Goal: Transaction & Acquisition: Purchase product/service

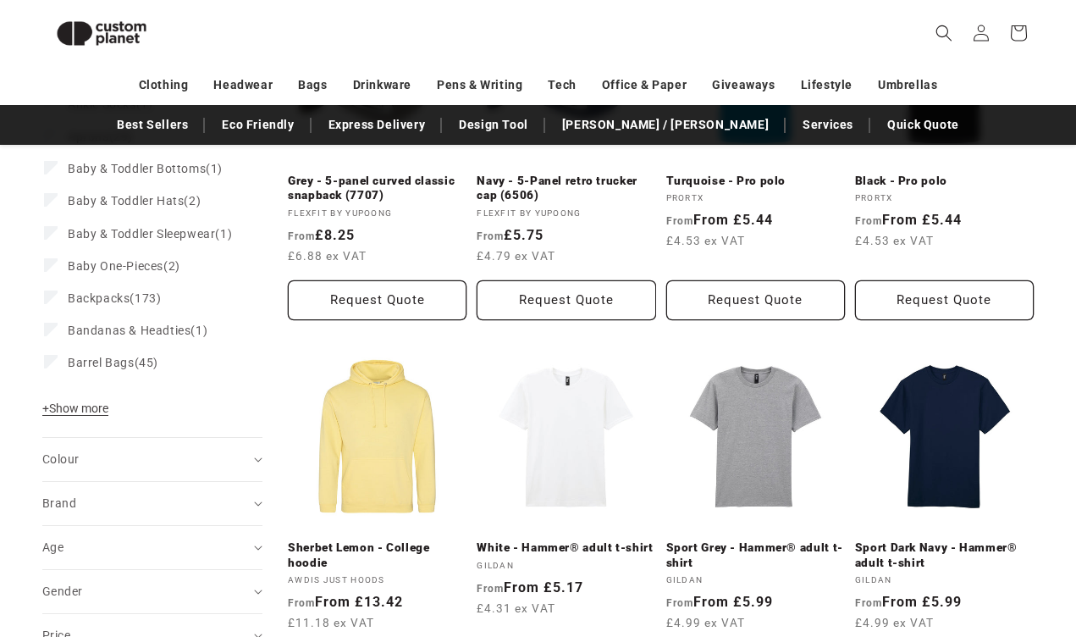
scroll to position [402, 0]
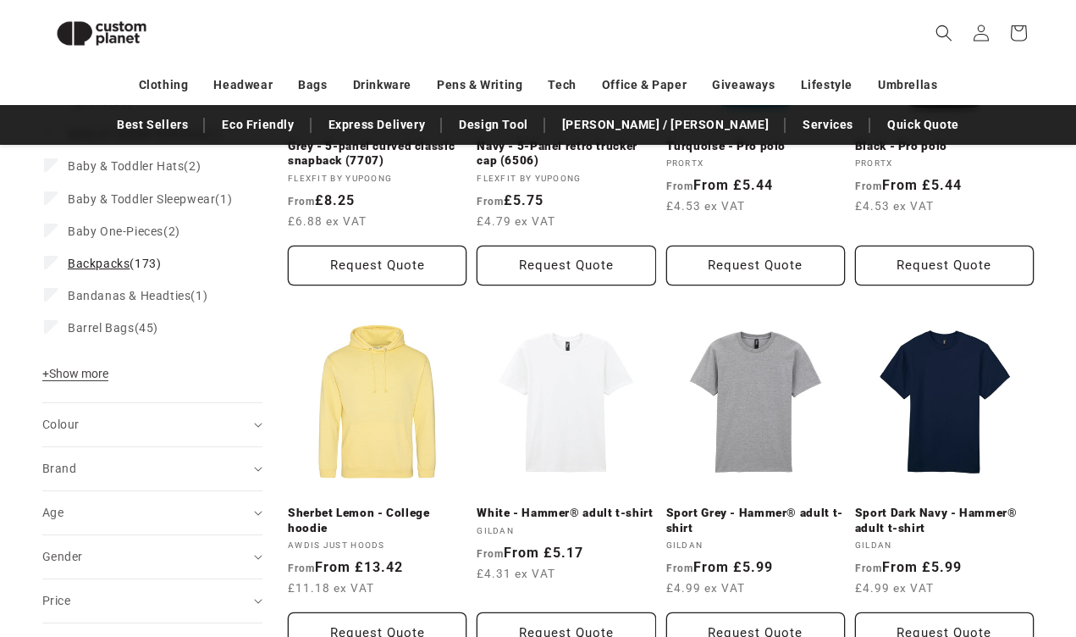
click at [90, 271] on span "Backpacks (173)" at bounding box center [114, 263] width 93 height 15
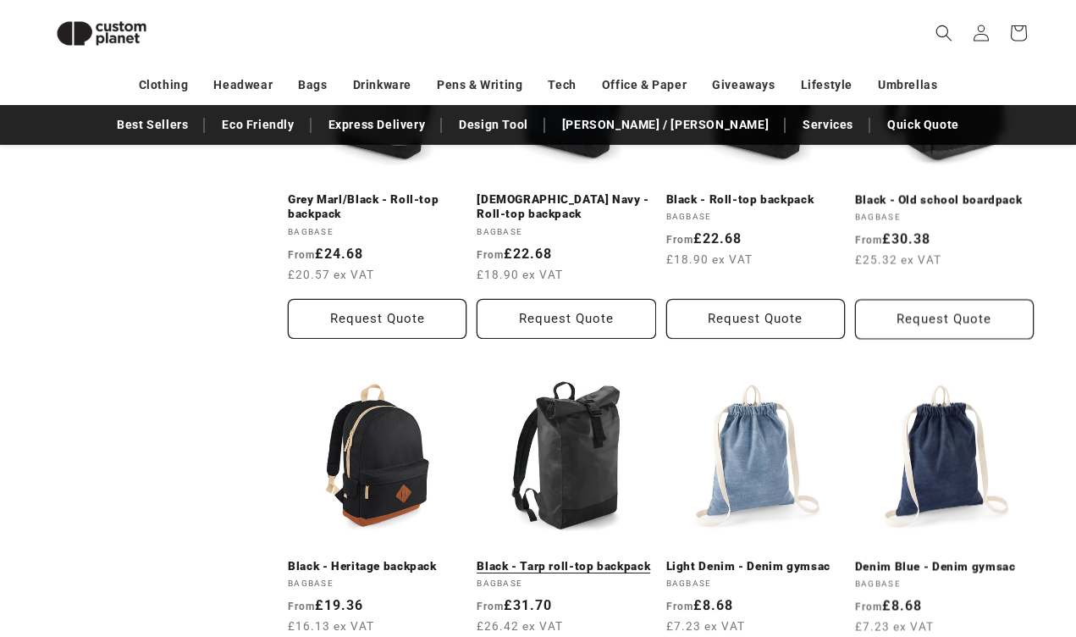
scroll to position [1644, 0]
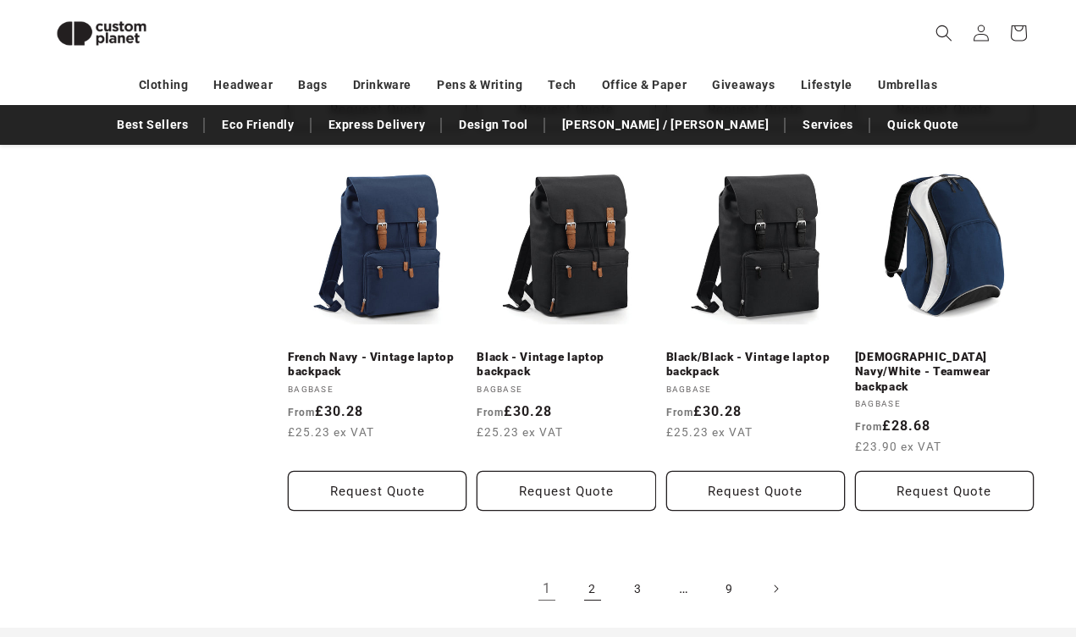
click at [596, 571] on link "2" at bounding box center [592, 588] width 37 height 37
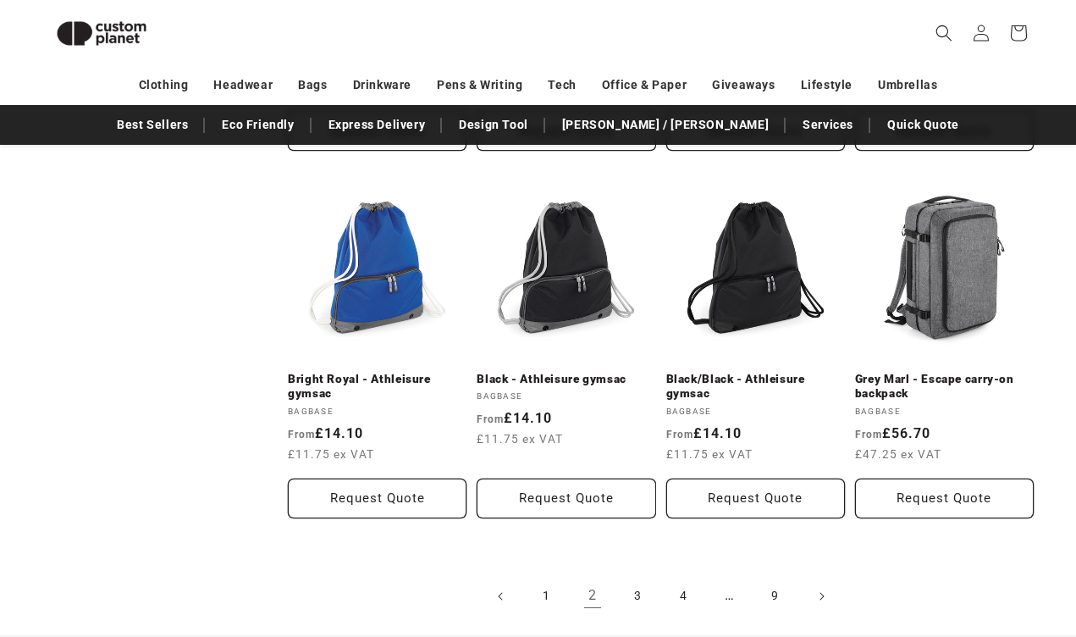
scroll to position [1682, 0]
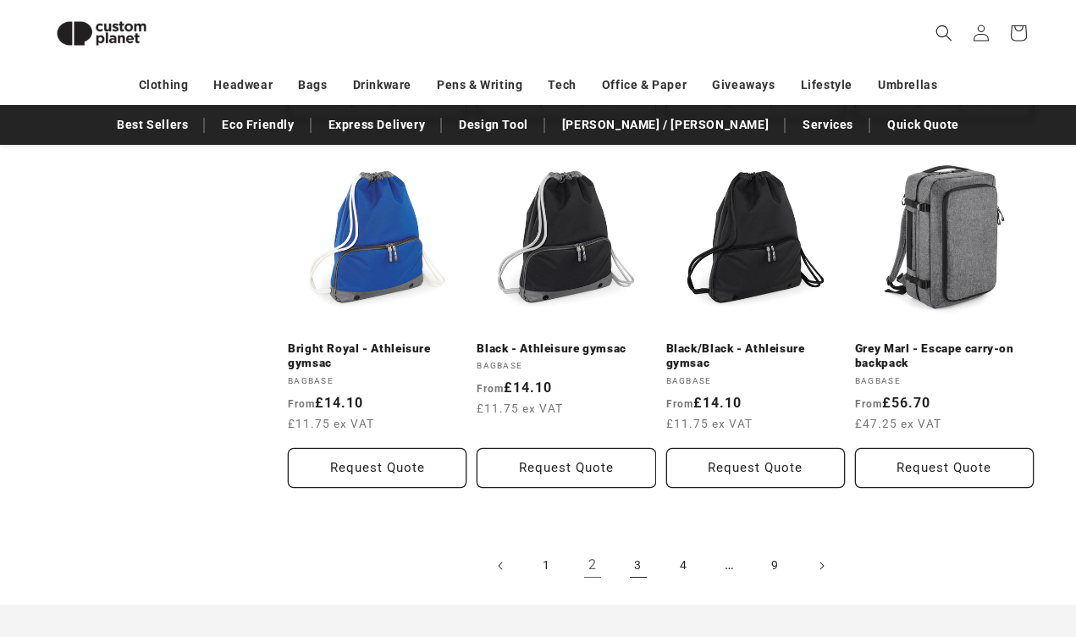
click at [638, 566] on link "3" at bounding box center [638, 565] width 37 height 37
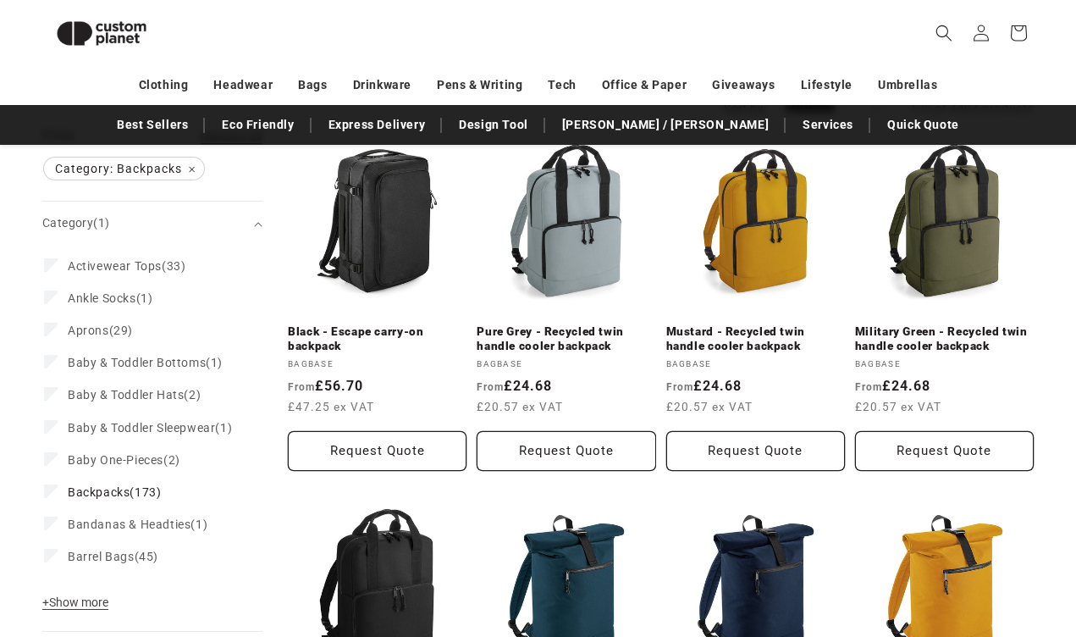
scroll to position [164, 0]
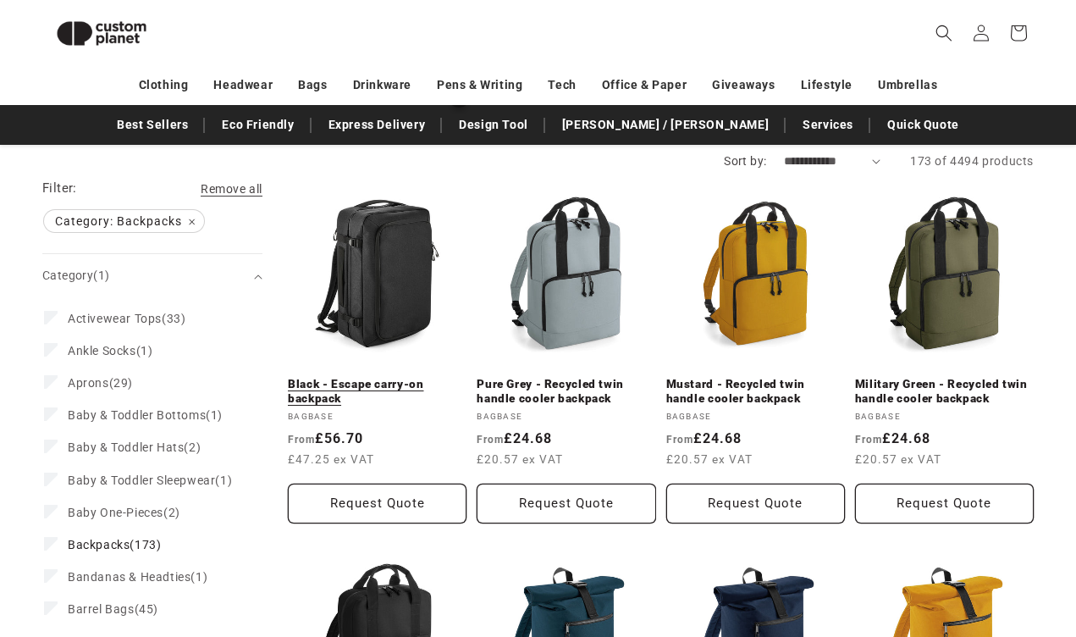
click at [380, 377] on link "Black - Escape carry-on backpack" at bounding box center [377, 392] width 179 height 30
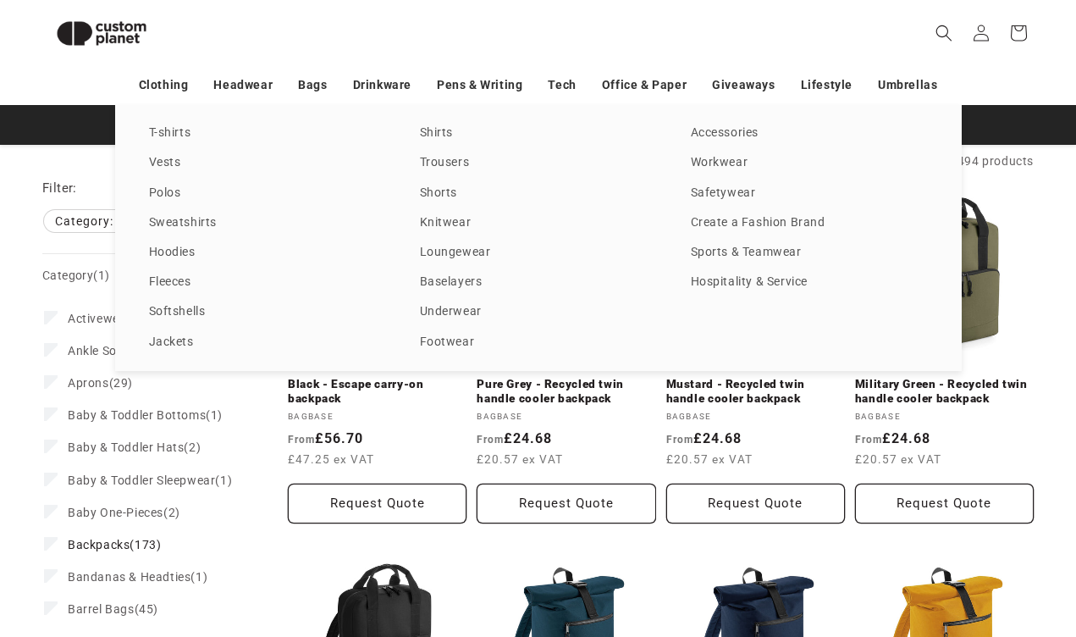
click at [50, 87] on div "Clothing Headwear Bags Drinkware Pens & Writing Tech Office & Paper Giveaways L…" at bounding box center [538, 85] width 1076 height 30
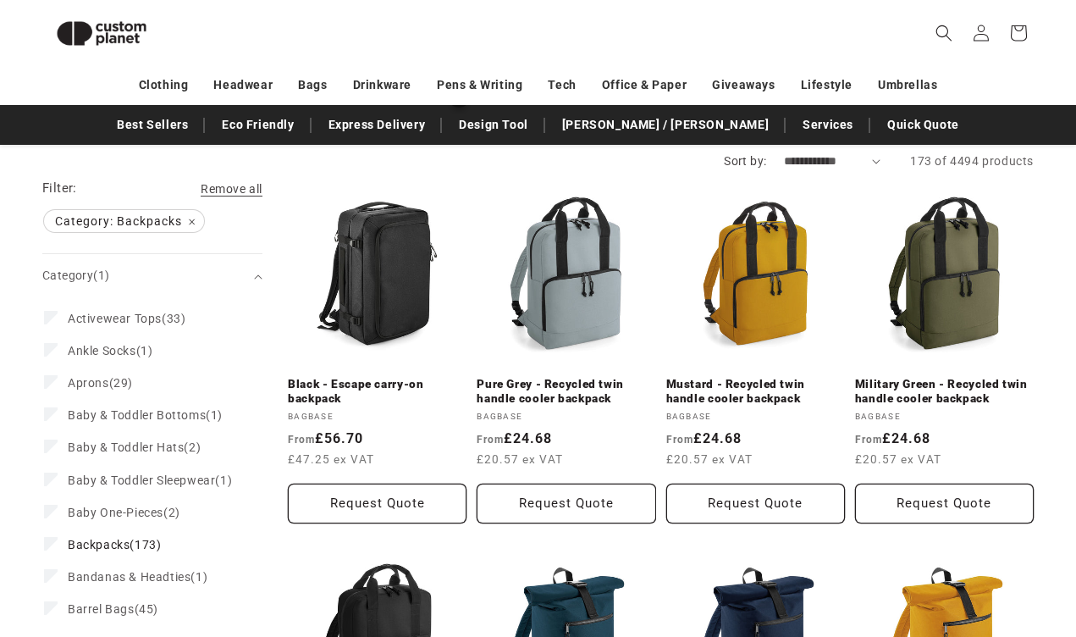
click at [785, 15] on header "Search My Account / Order Progress Cart Clothing Clothing T-shirts" at bounding box center [538, 33] width 1076 height 66
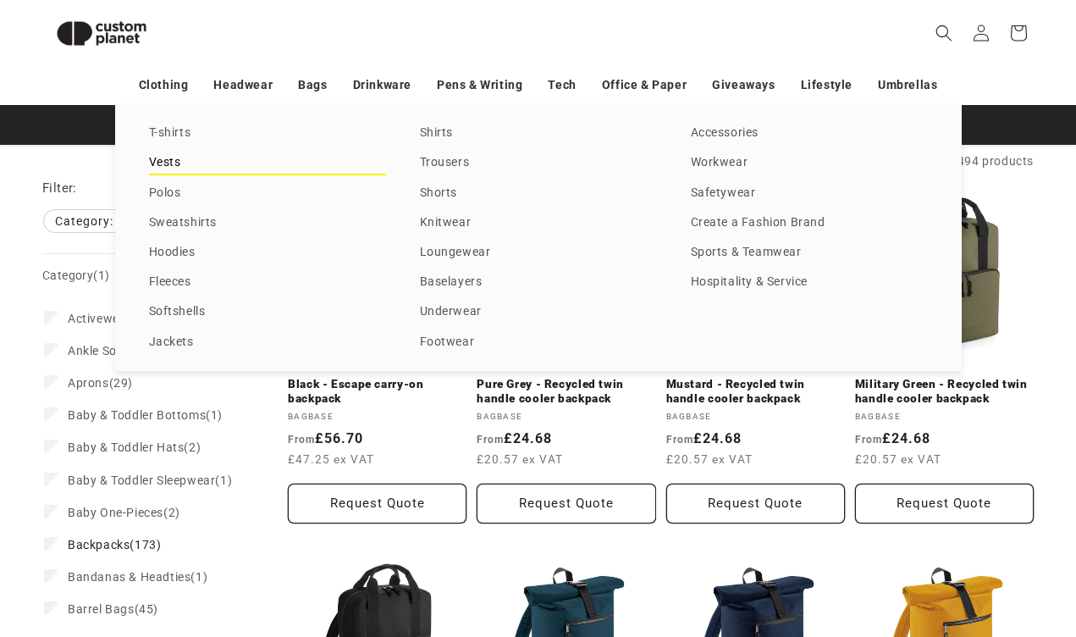
click at [172, 164] on link "Vests" at bounding box center [267, 163] width 237 height 23
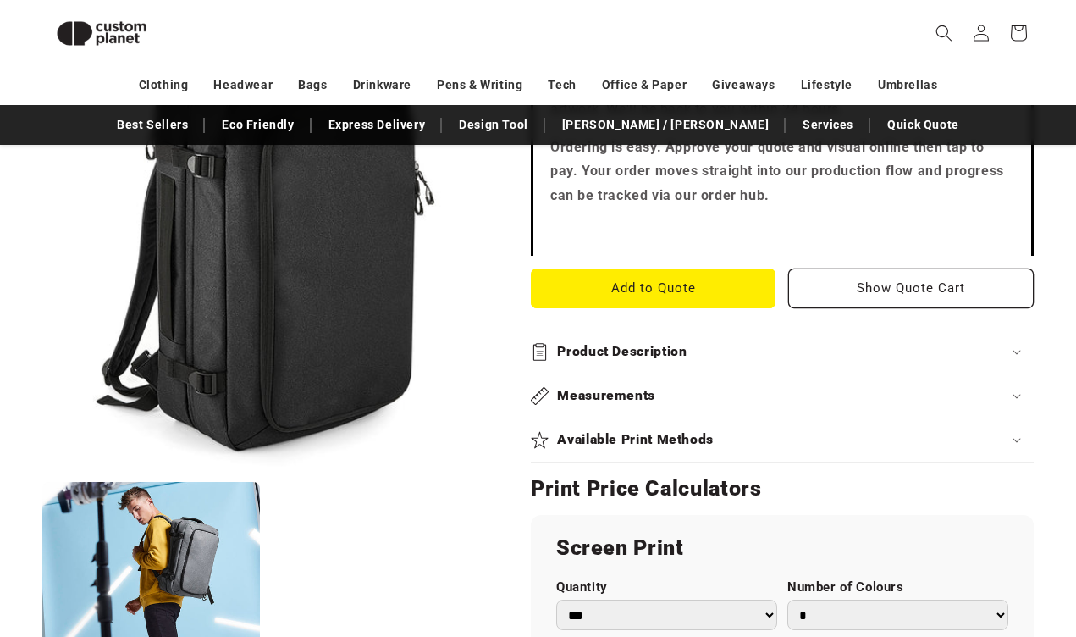
scroll to position [603, 0]
click at [899, 366] on summary "Product Description" at bounding box center [782, 352] width 503 height 43
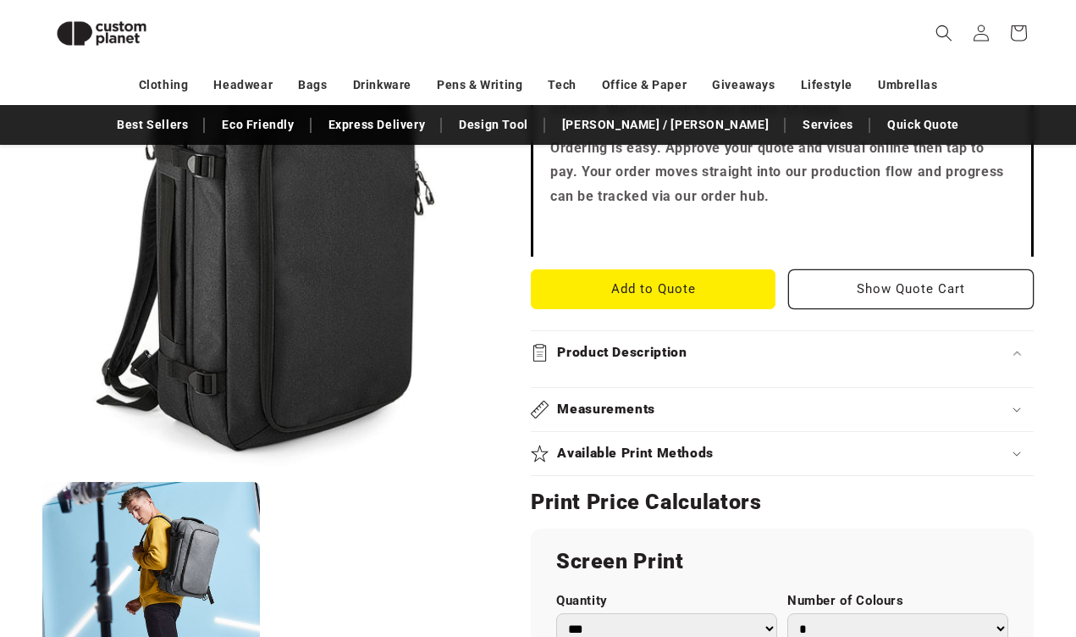
click at [899, 366] on summary "Product Description" at bounding box center [782, 352] width 503 height 43
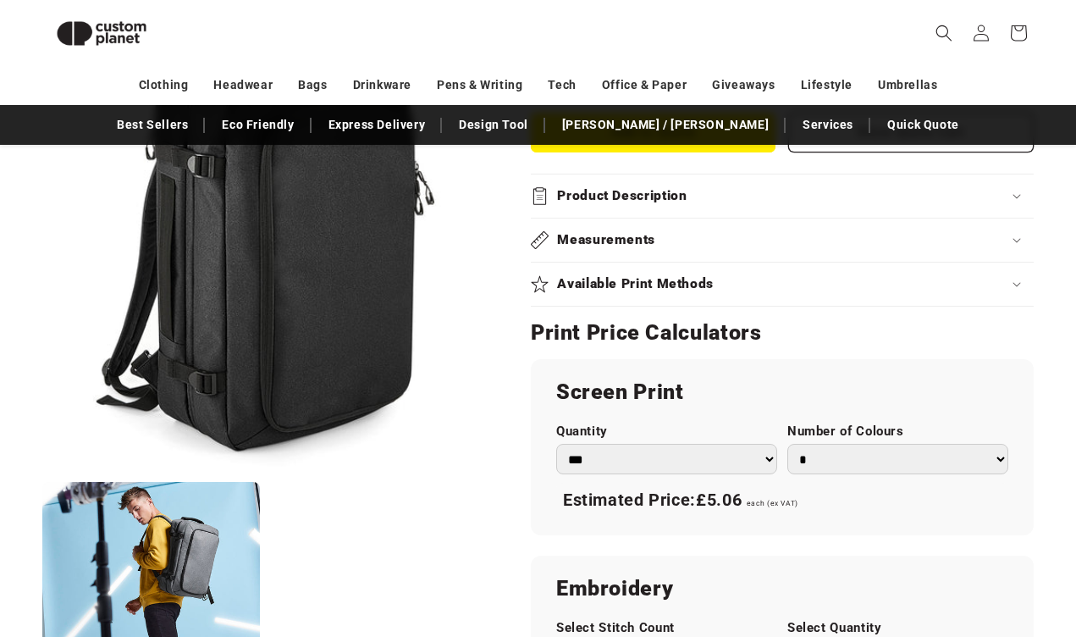
scroll to position [786, 0]
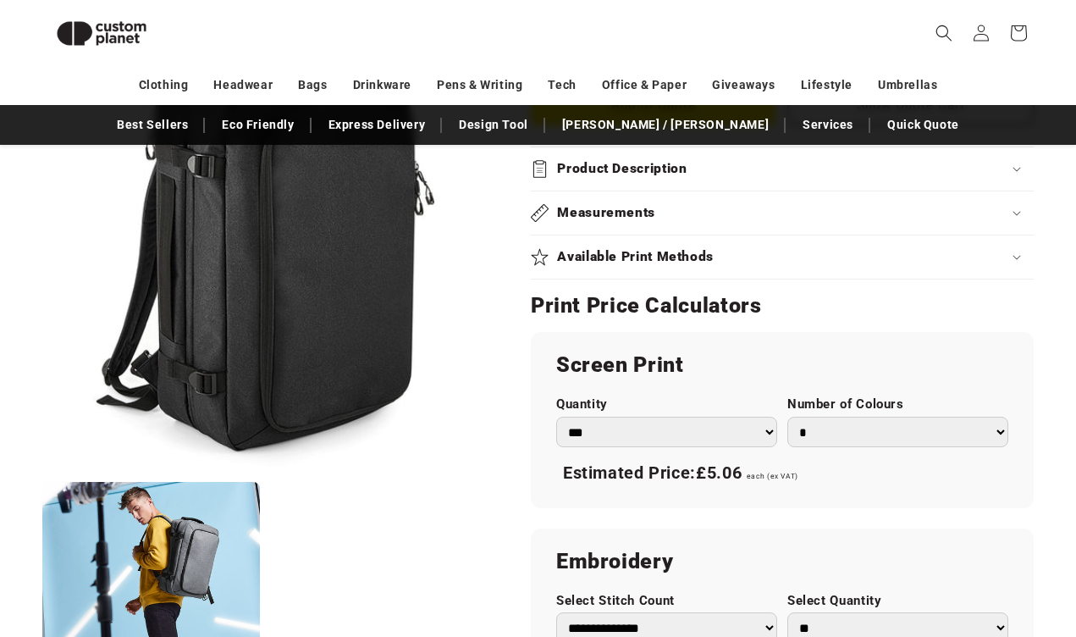
click at [749, 424] on select "*** *** *** **** **** **** ***** *****" at bounding box center [666, 431] width 221 height 31
click at [941, 421] on select "* * * * * * *" at bounding box center [897, 431] width 221 height 31
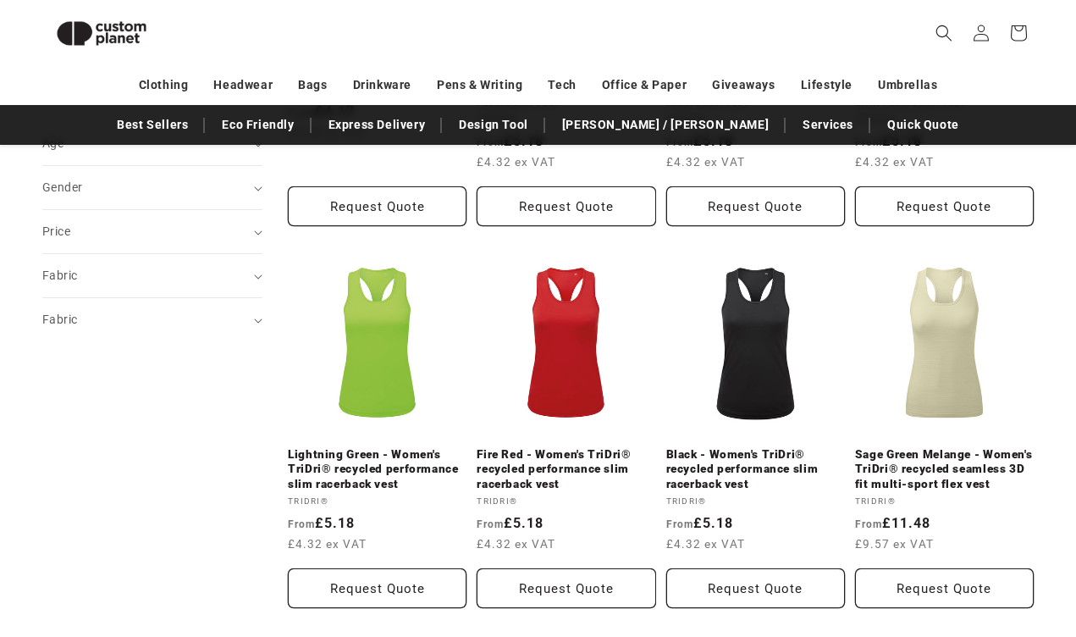
scroll to position [476, 0]
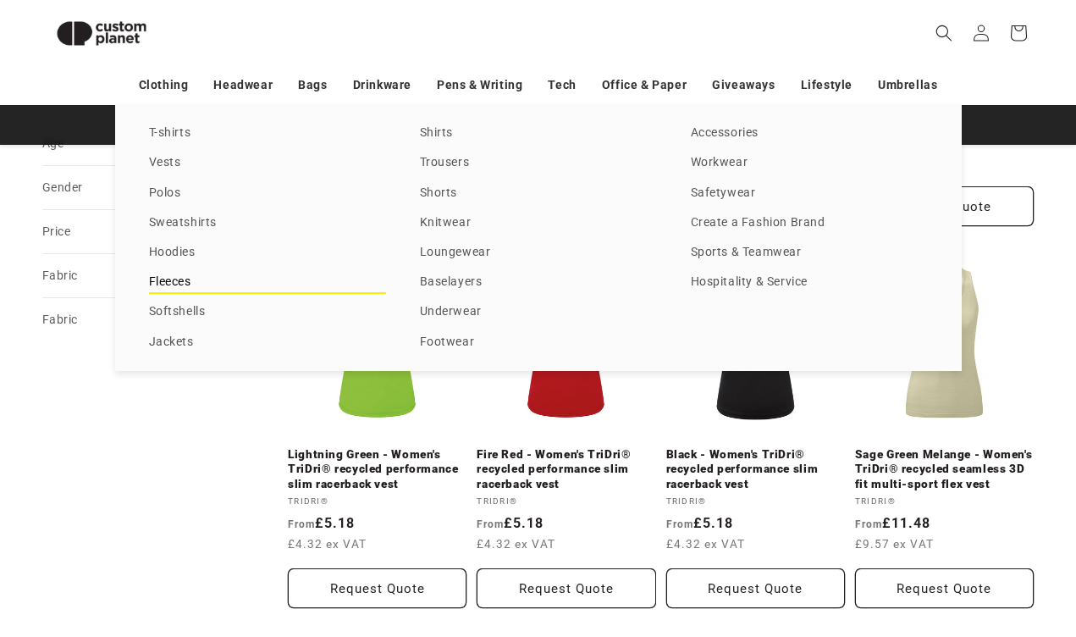
click at [178, 289] on link "Fleeces" at bounding box center [267, 282] width 237 height 23
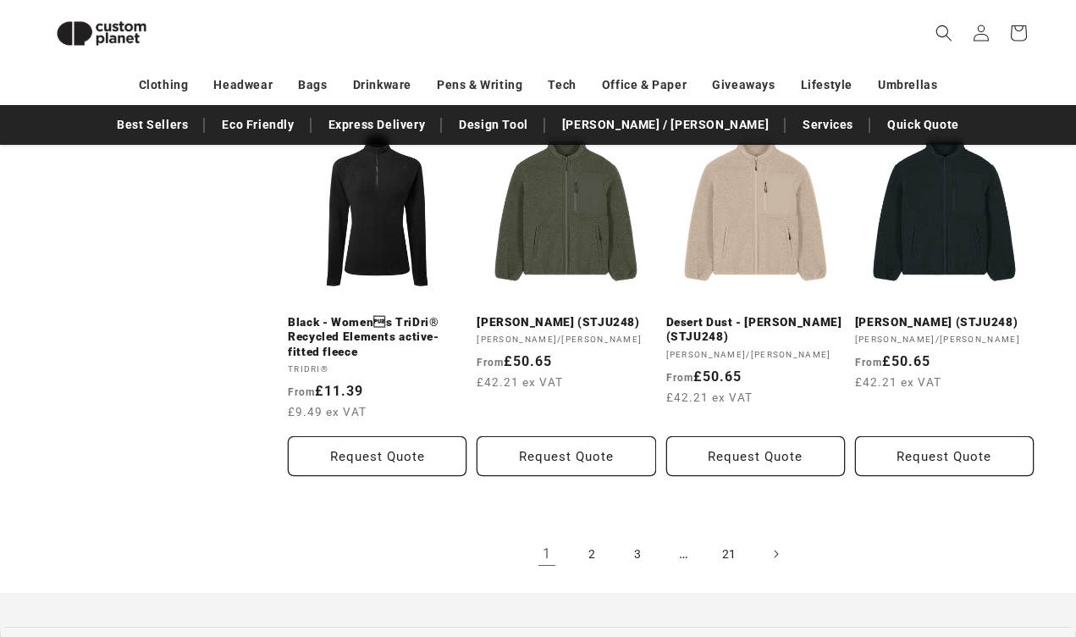
scroll to position [1706, 0]
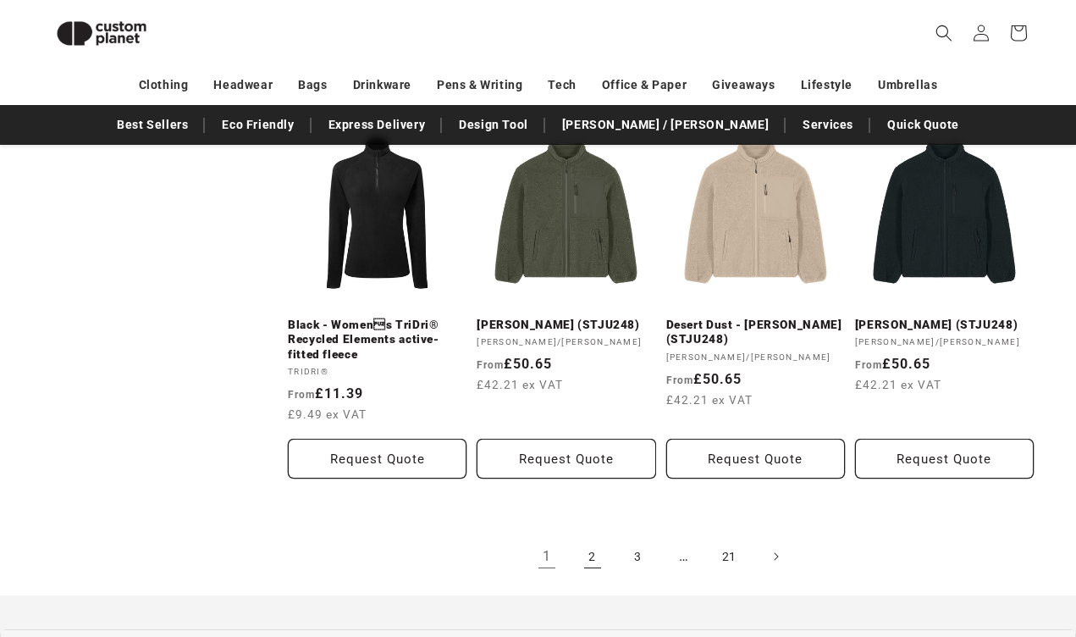
click at [576, 549] on link "2" at bounding box center [592, 555] width 37 height 37
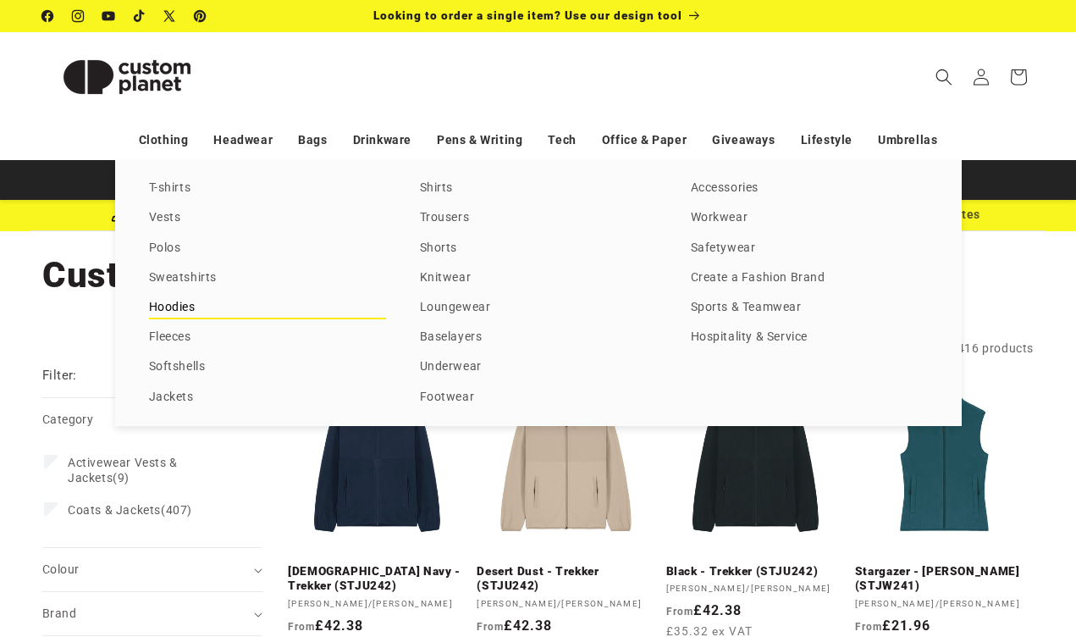
click at [179, 305] on link "Hoodies" at bounding box center [267, 307] width 237 height 23
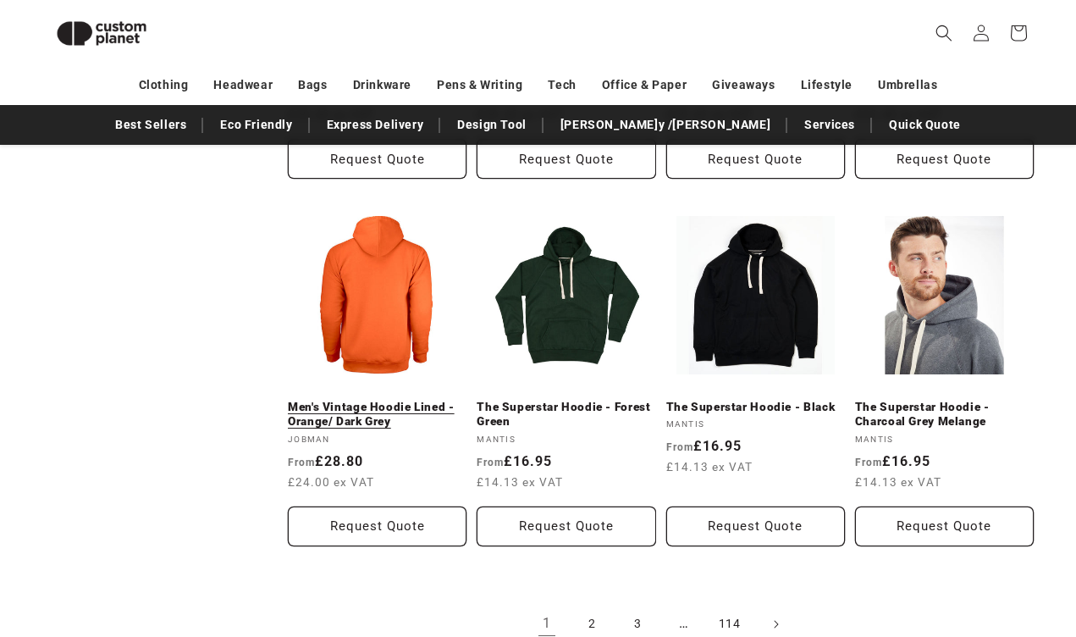
scroll to position [1620, 0]
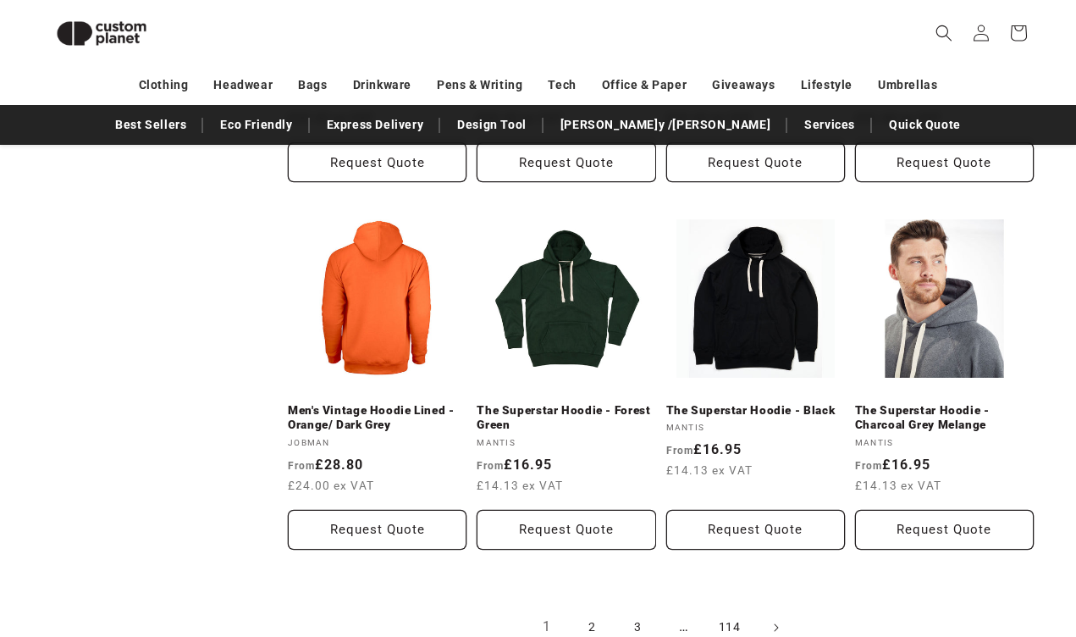
click at [596, 630] on link "2" at bounding box center [592, 627] width 37 height 37
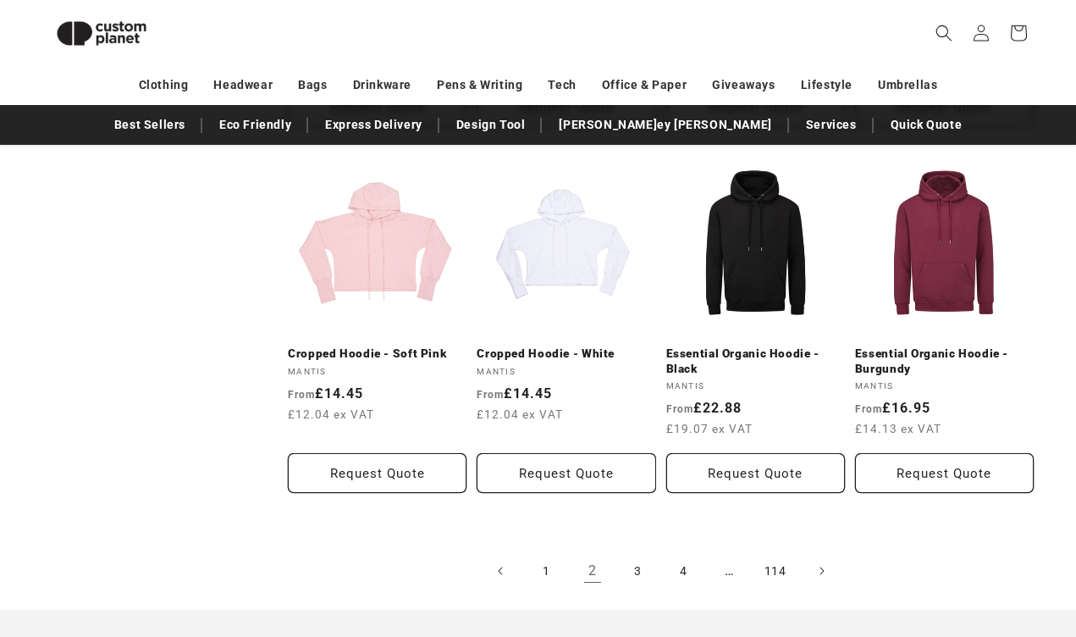
scroll to position [1822, 0]
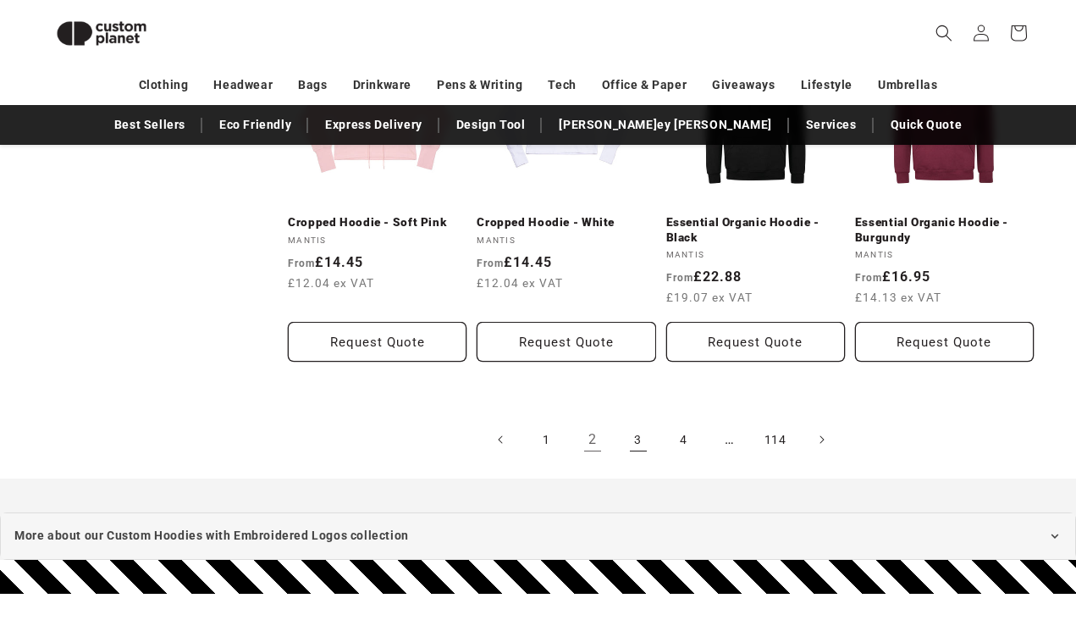
click at [645, 440] on link "3" at bounding box center [638, 439] width 37 height 37
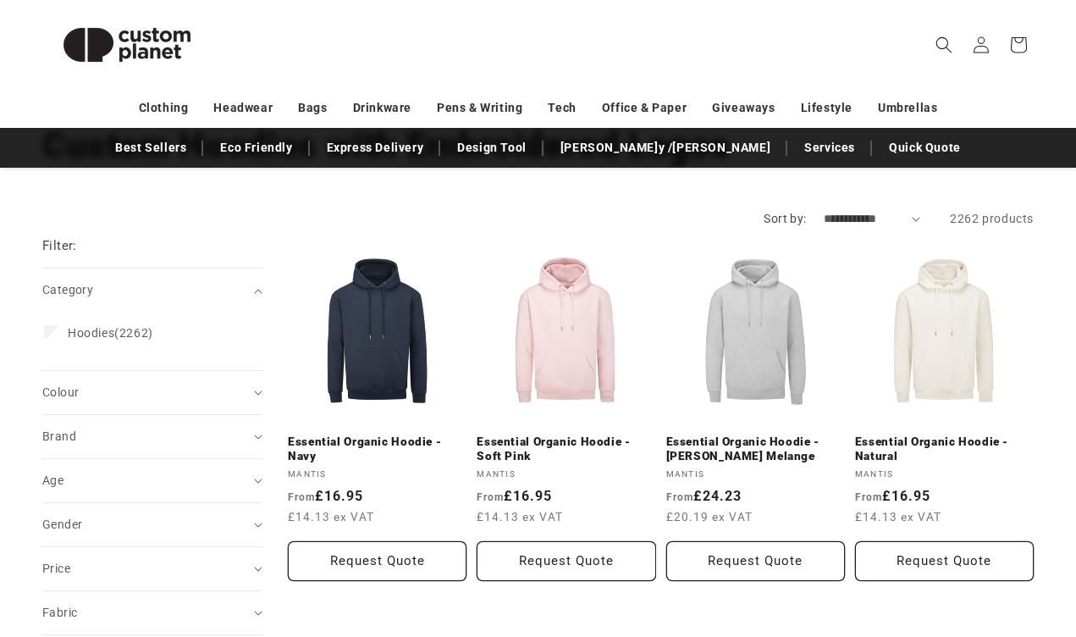
scroll to position [171, 0]
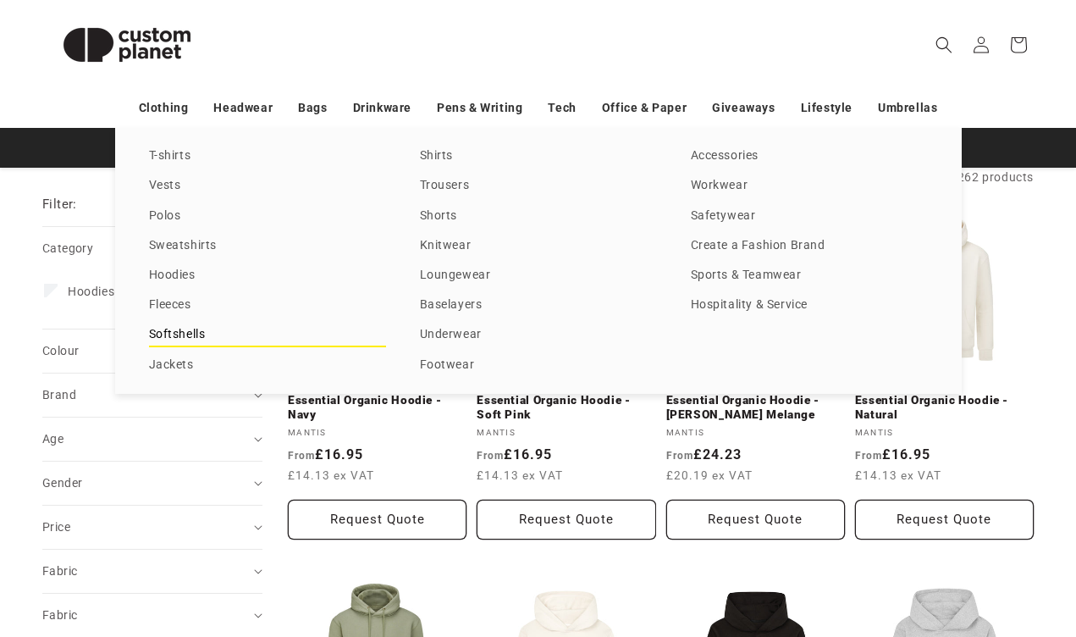
click at [179, 336] on link "Softshells" at bounding box center [267, 334] width 237 height 23
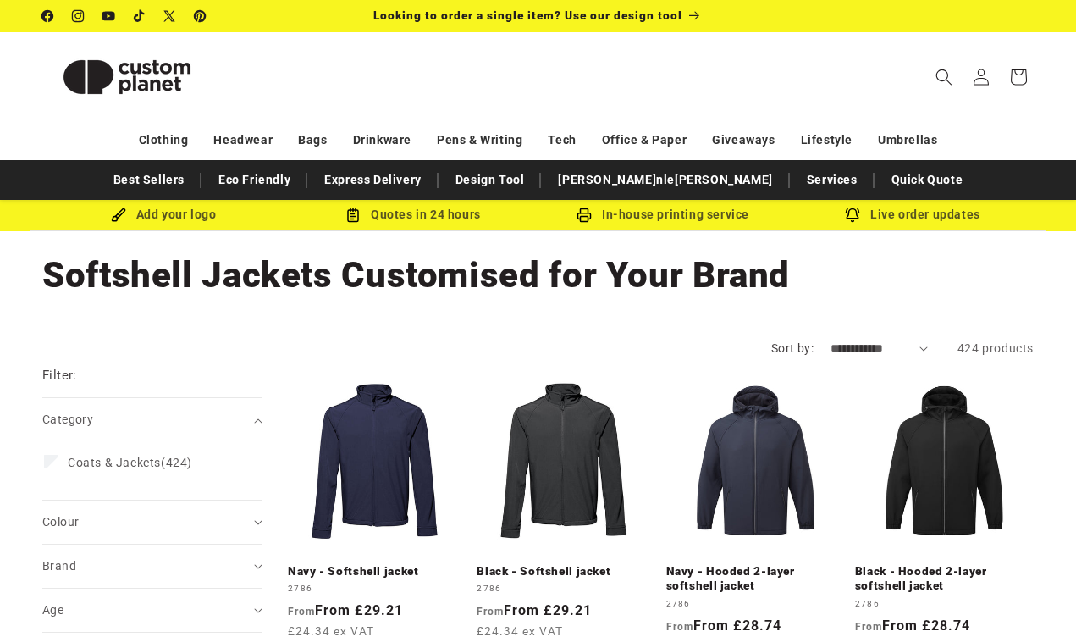
click at [164, 391] on div "Filter: Remove all" at bounding box center [152, 382] width 220 height 32
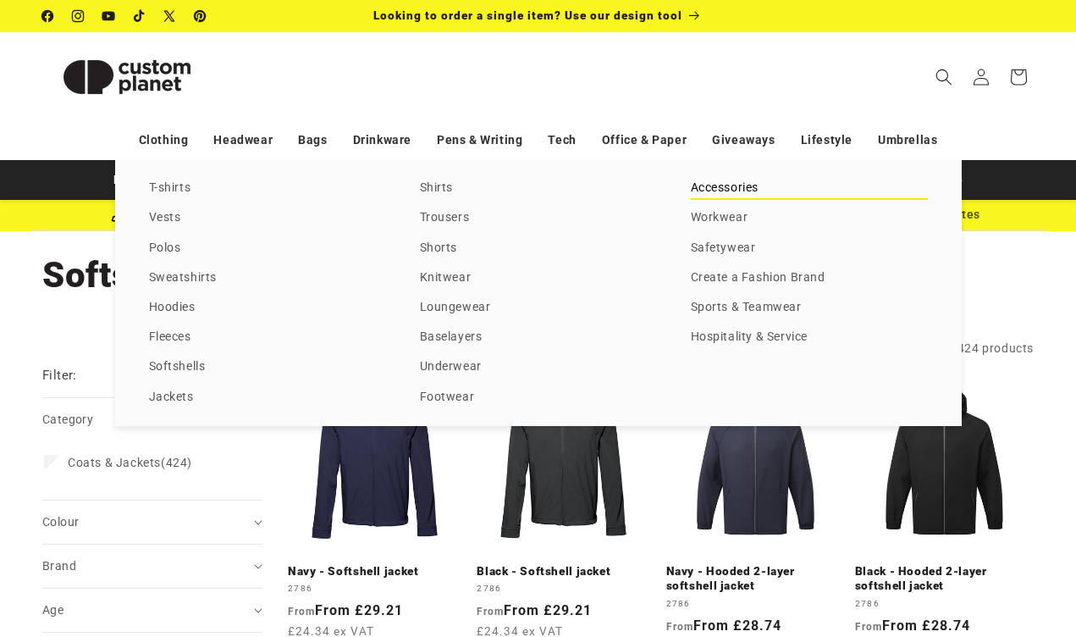
click at [716, 189] on link "Accessories" at bounding box center [809, 188] width 237 height 23
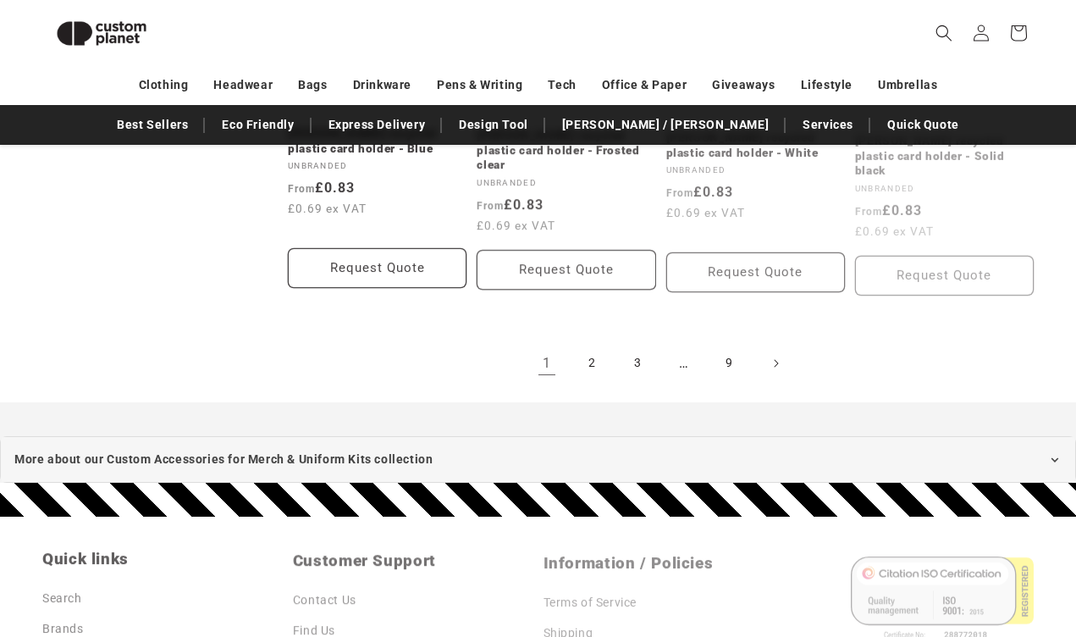
scroll to position [1972, 0]
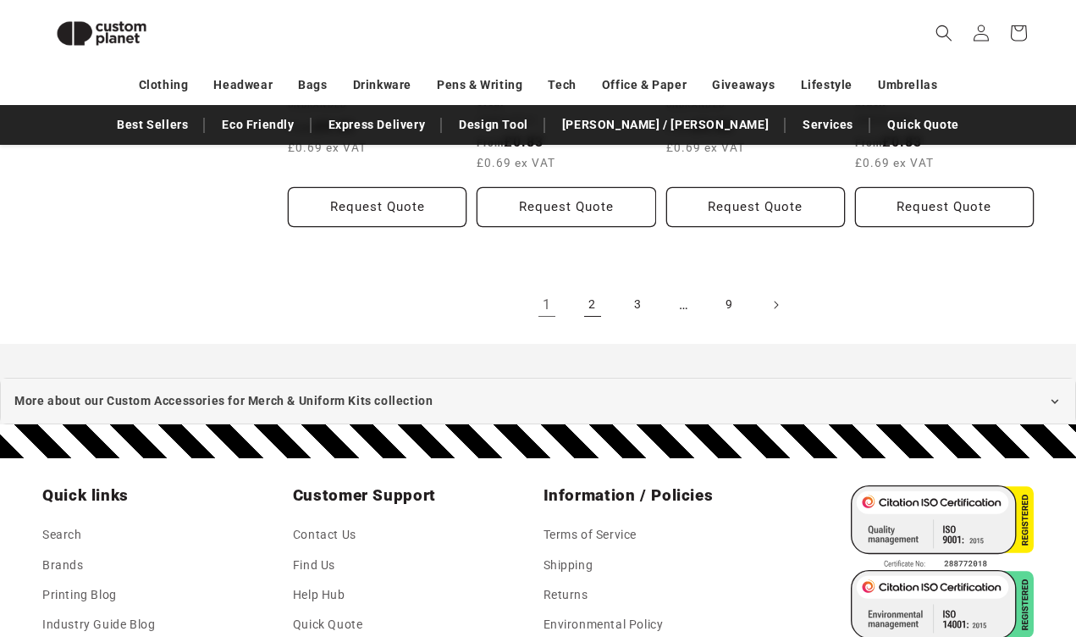
click at [589, 286] on link "2" at bounding box center [592, 304] width 37 height 37
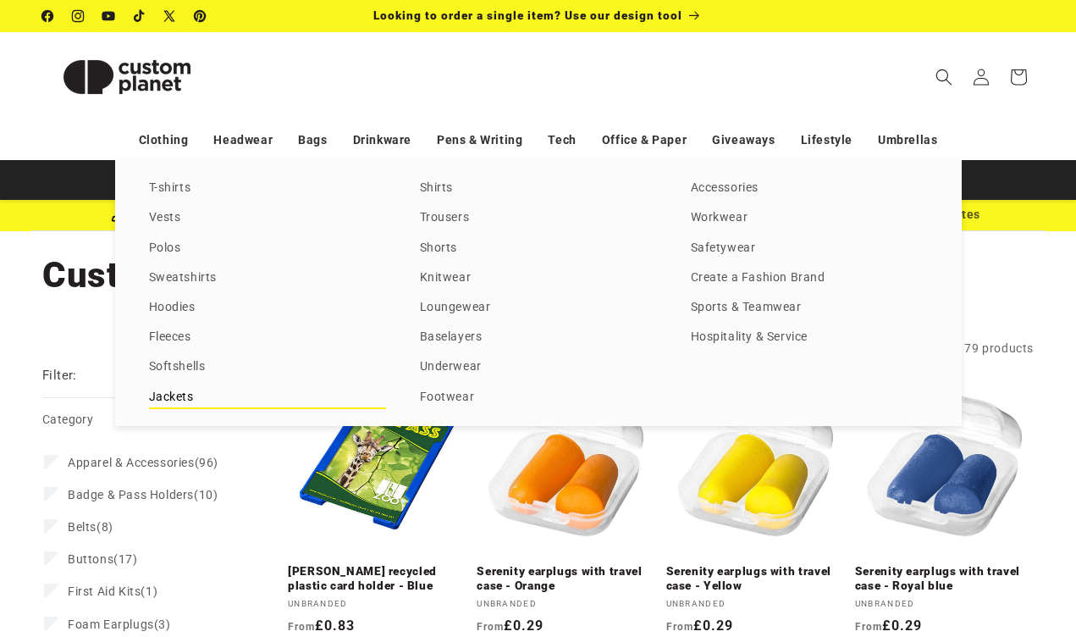
click at [176, 400] on link "Jackets" at bounding box center [267, 397] width 237 height 23
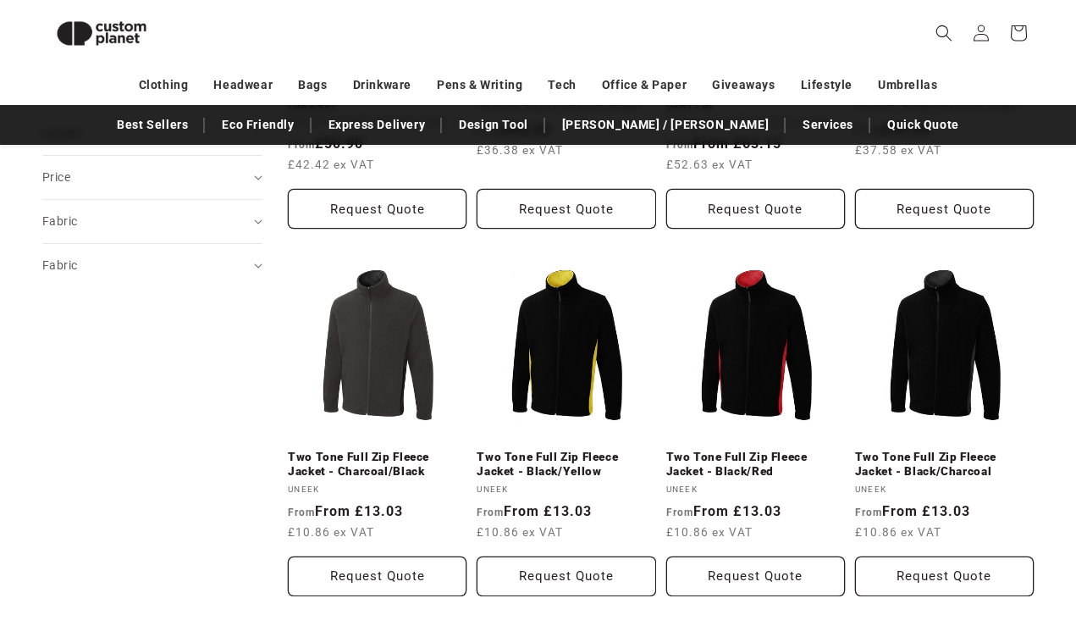
scroll to position [440, 0]
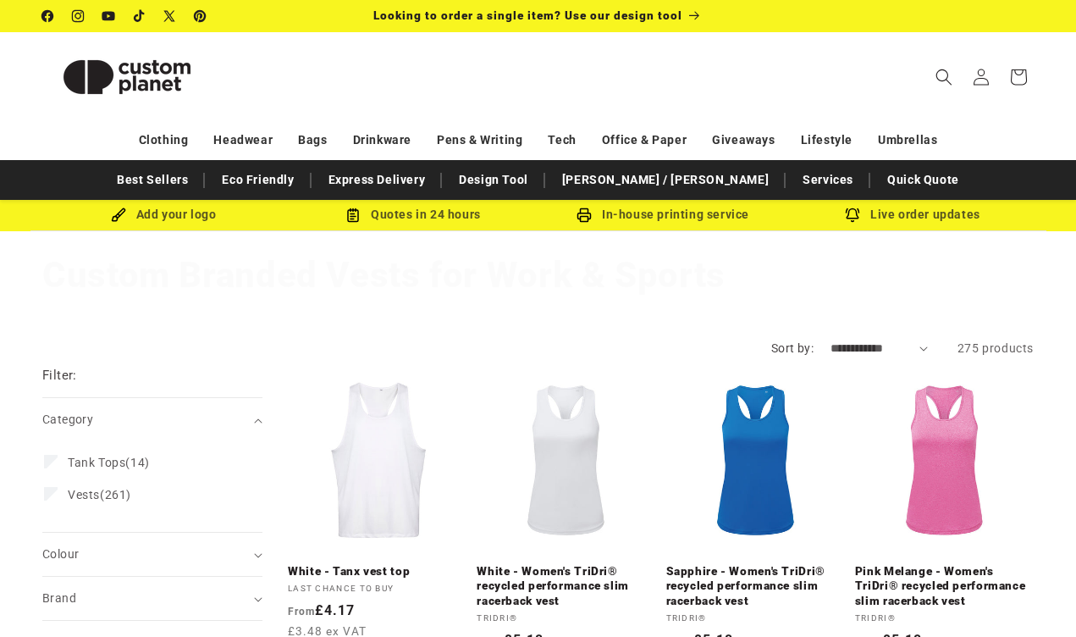
scroll to position [476, 0]
